Goal: Obtain resource: Obtain resource

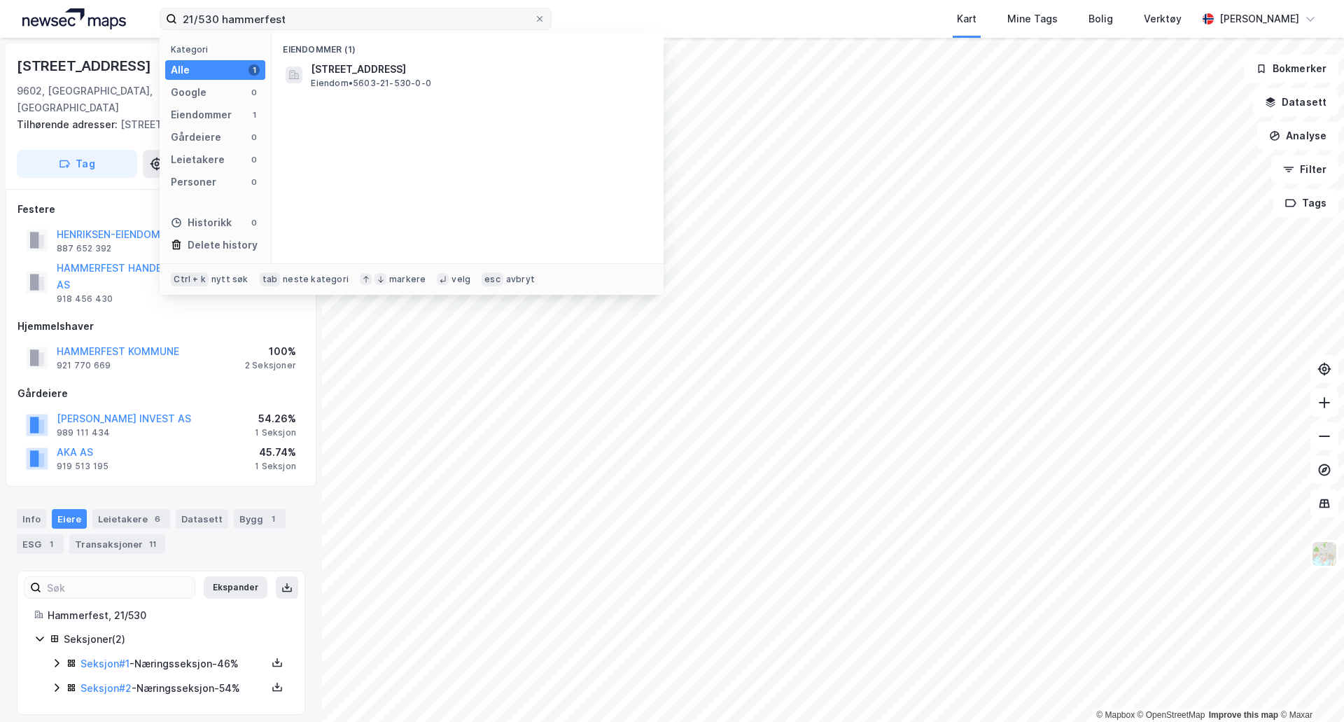
click at [445, 16] on input "21/530 hammerfest" at bounding box center [355, 18] width 357 height 21
click at [443, 14] on input "21/530 hammerfest" at bounding box center [355, 18] width 357 height 21
click at [256, 11] on input "21/530 hammerfest" at bounding box center [355, 18] width 357 height 21
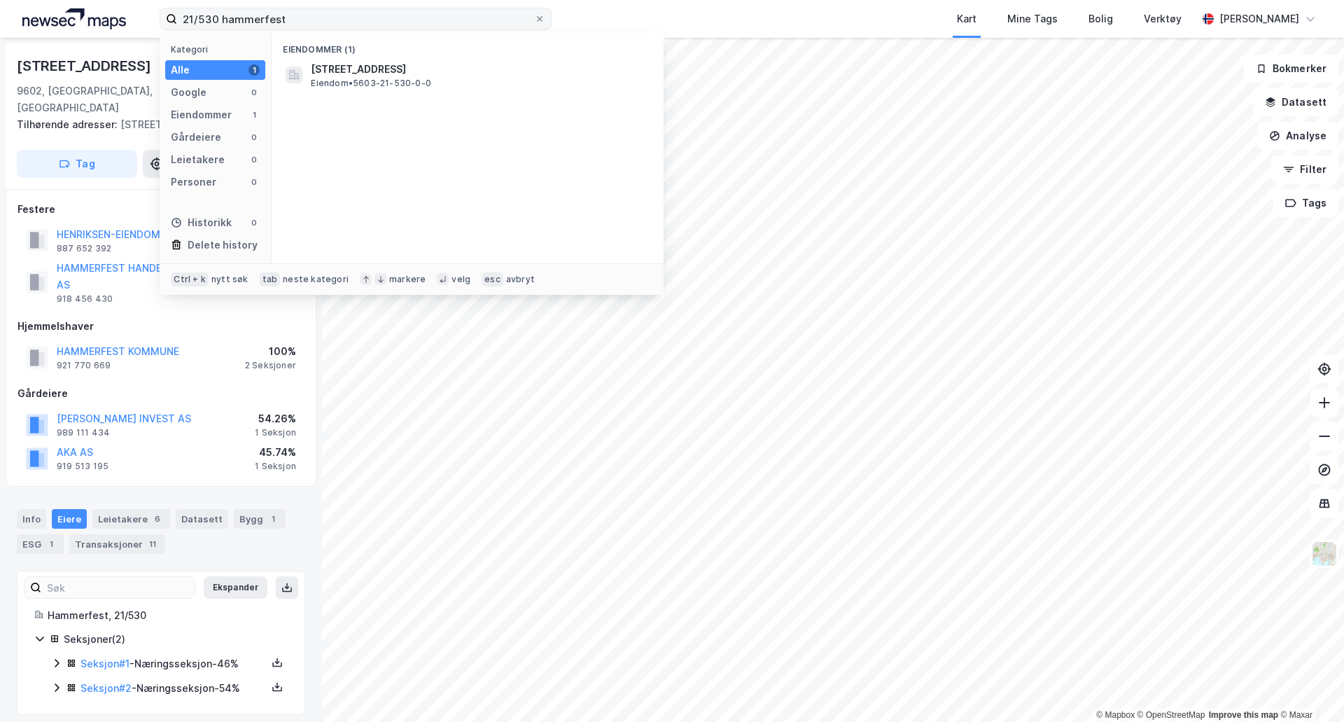
click at [256, 11] on input "21/530 hammerfest" at bounding box center [355, 18] width 357 height 21
click at [443, 76] on div "5501-71-753-0-0 • Eiendom • 5501-71-753-0-0" at bounding box center [480, 69] width 339 height 17
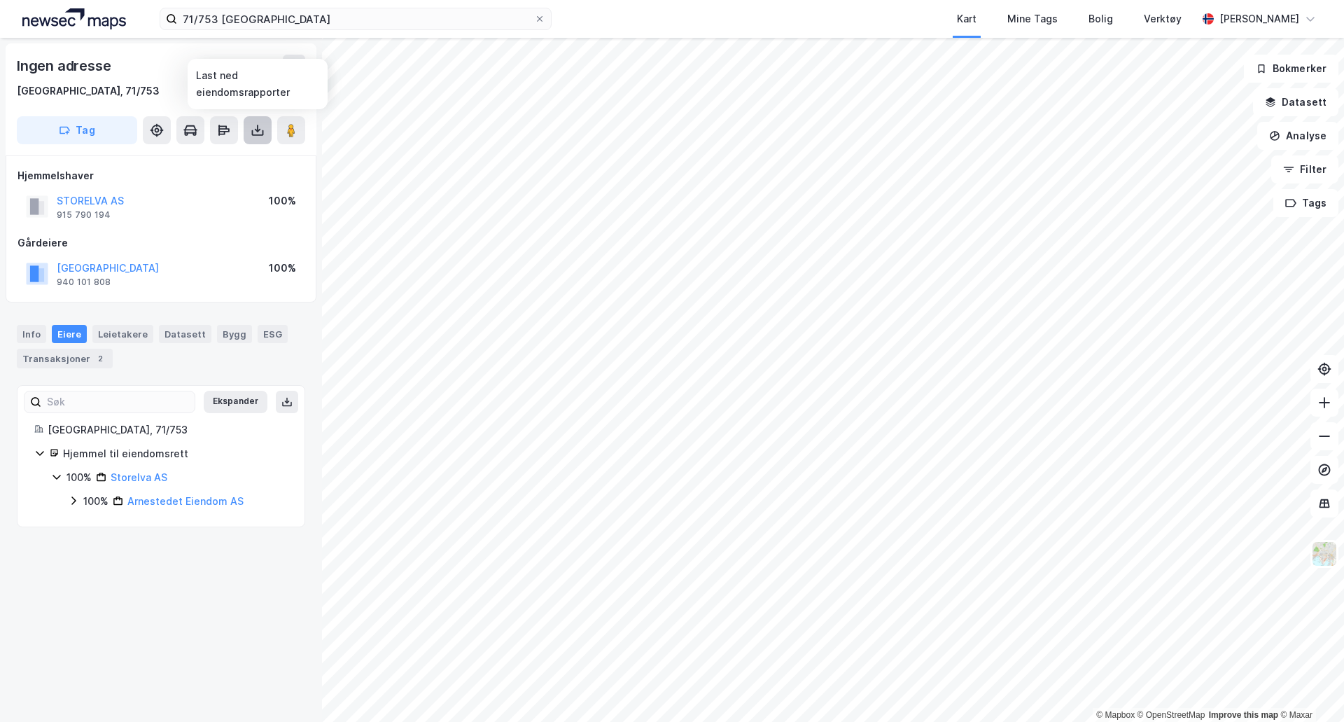
click at [259, 138] on button at bounding box center [258, 130] width 28 height 28
click at [229, 159] on div "Last ned grunnbok" at bounding box center [188, 158] width 81 height 11
click at [93, 358] on div "2" at bounding box center [100, 358] width 14 height 14
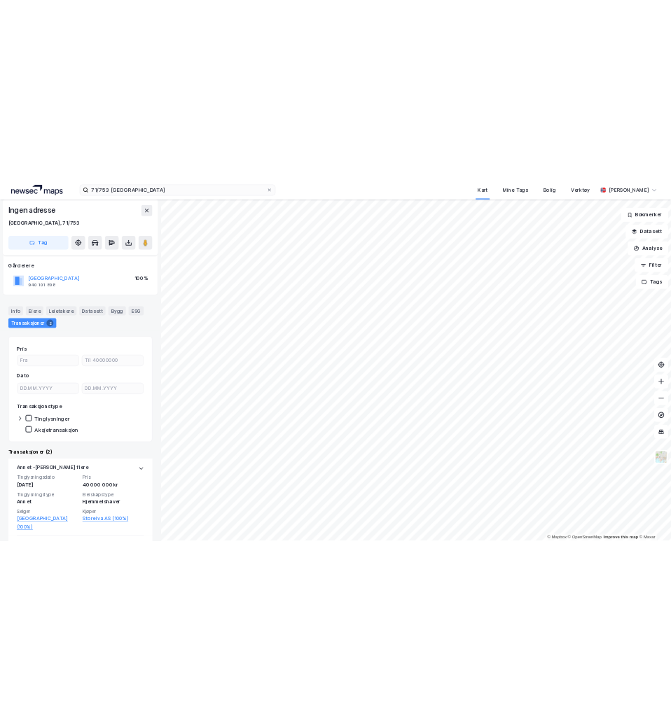
scroll to position [140, 0]
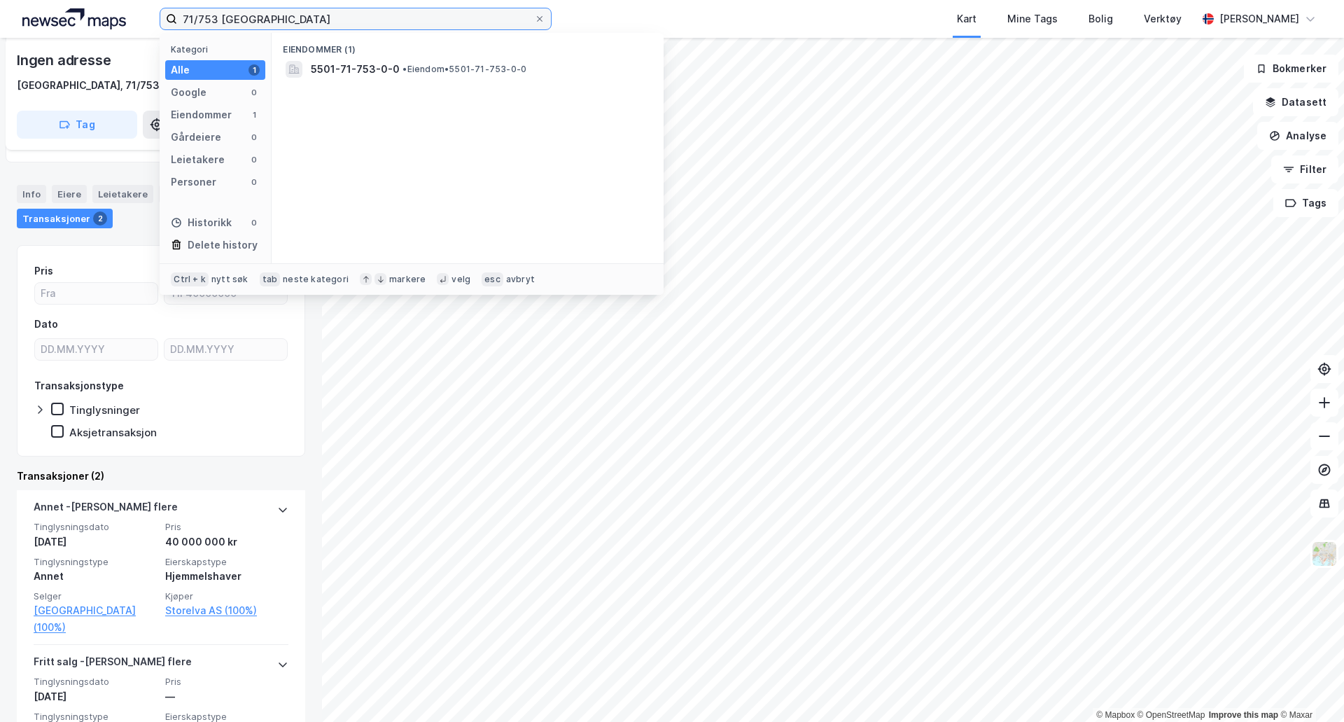
click at [203, 18] on input "71/753 [GEOGRAPHIC_DATA]" at bounding box center [355, 18] width 357 height 21
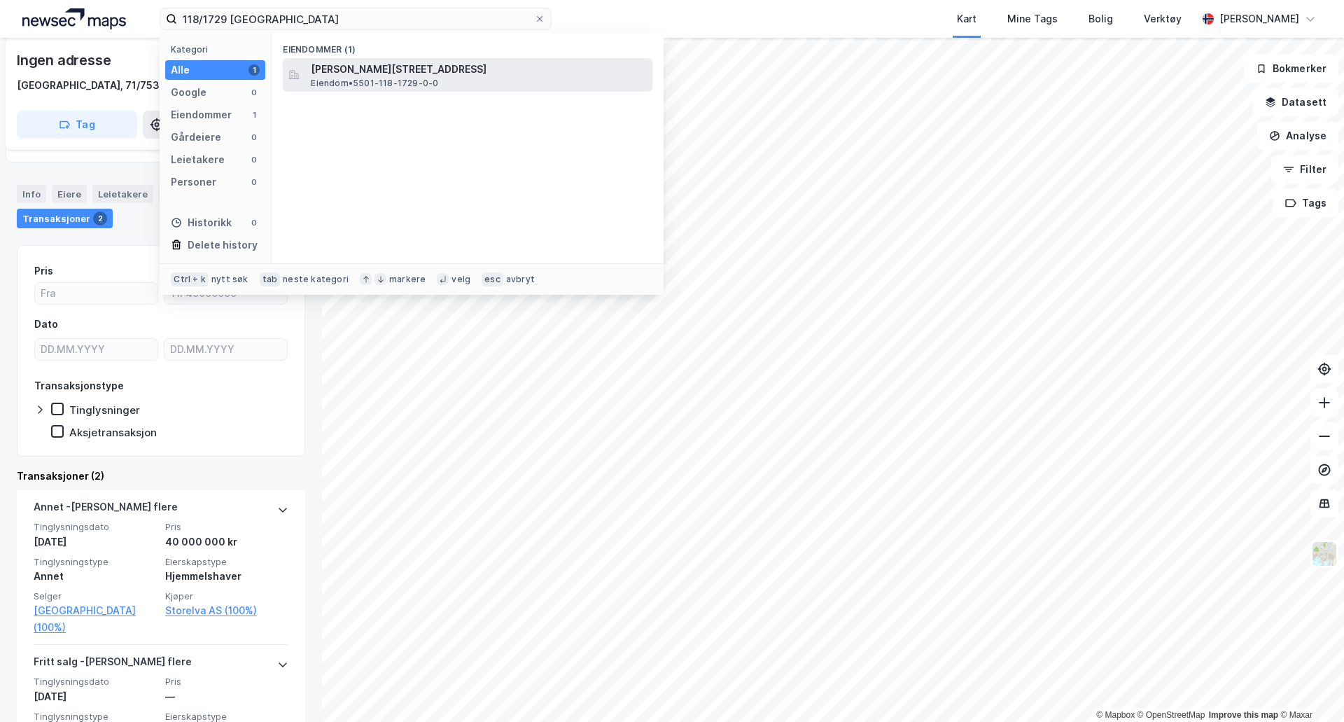
click at [429, 59] on div "[PERSON_NAME][STREET_ADDRESS] • 5501-118-1729-0-0" at bounding box center [468, 75] width 370 height 34
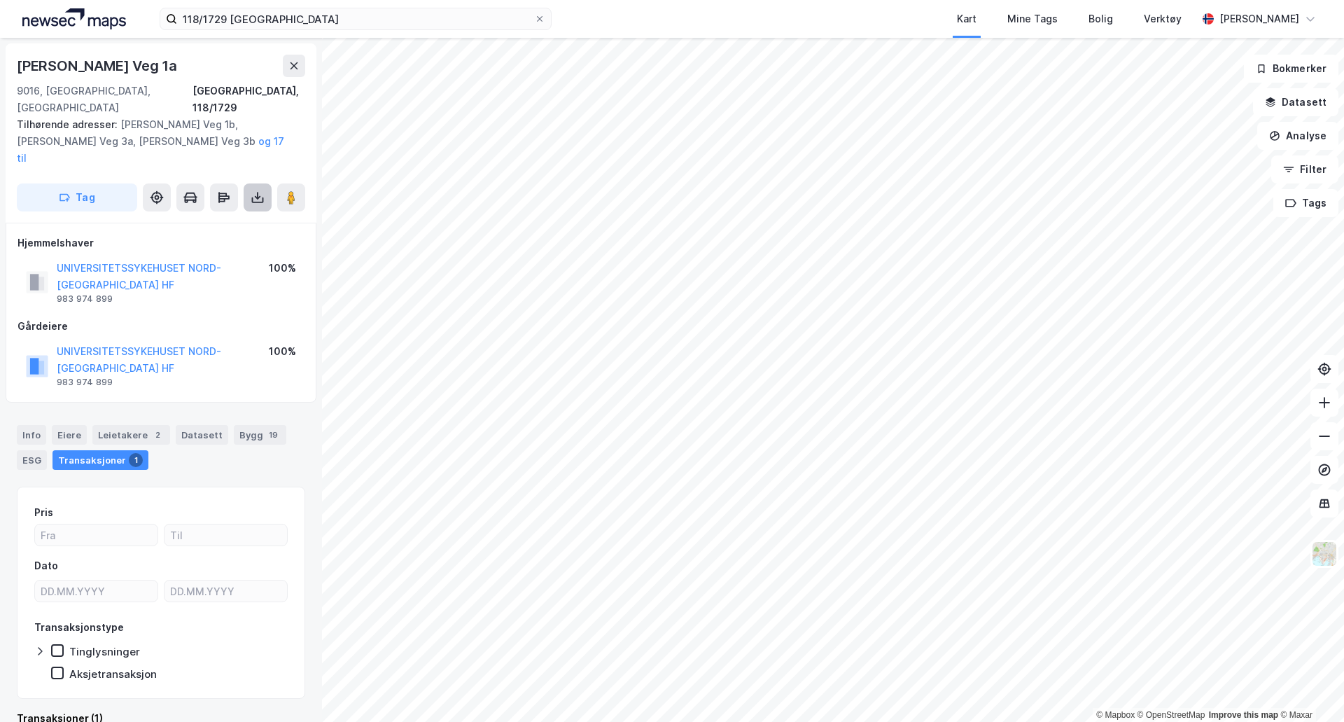
click at [255, 197] on icon at bounding box center [258, 200] width 12 height 6
click at [235, 214] on div "Last ned grunnbok" at bounding box center [197, 225] width 149 height 22
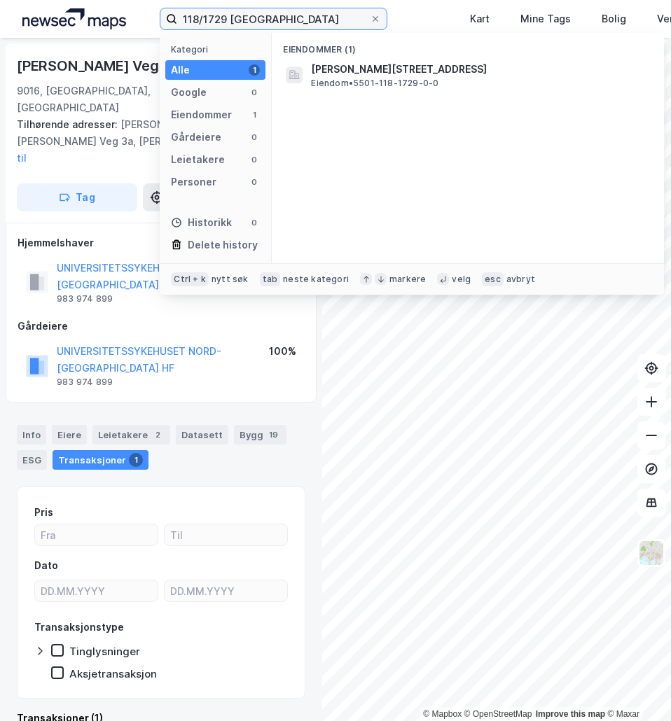
drag, startPoint x: 226, startPoint y: 16, endPoint x: 150, endPoint y: 15, distance: 76.3
click at [150, 15] on div "118/1729 tromsø Kategori Alle 1 Google 0 Eiendommer 1 Gårdeiere 0 Leietakere 0 …" at bounding box center [335, 19] width 671 height 38
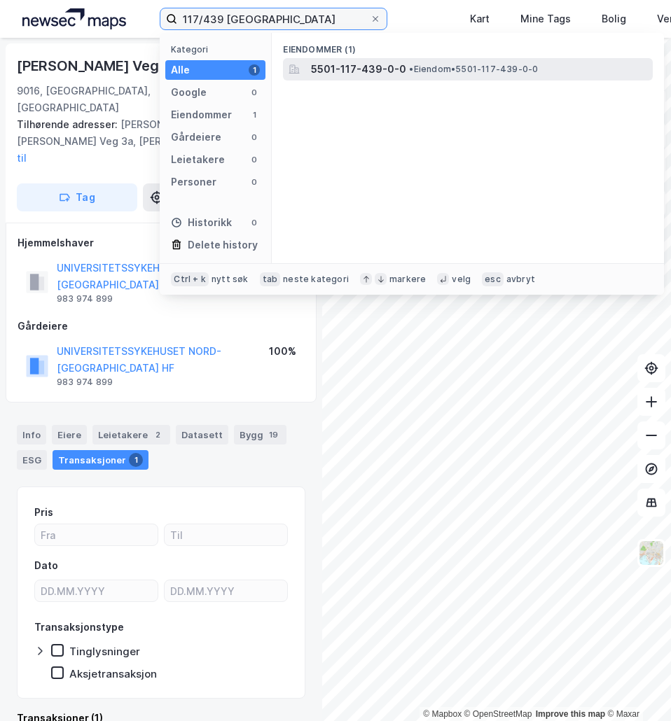
type input "117/439 [GEOGRAPHIC_DATA]"
click at [409, 71] on span "•" at bounding box center [411, 69] width 4 height 11
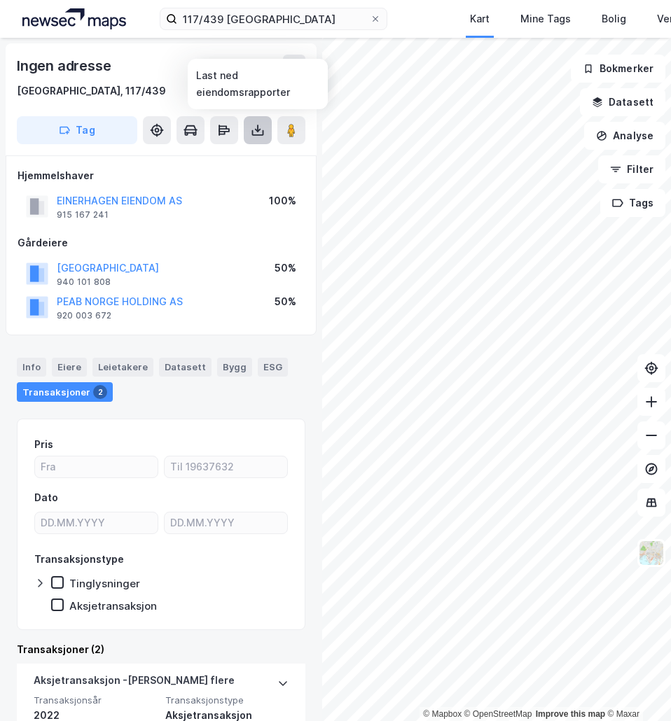
click at [257, 132] on icon at bounding box center [258, 130] width 14 height 14
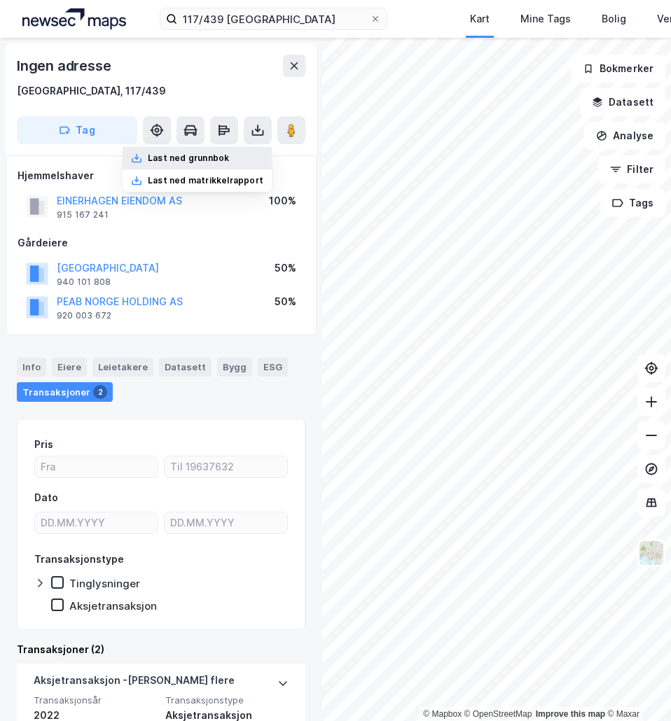
click at [229, 162] on div "Last ned grunnbok" at bounding box center [188, 158] width 81 height 11
